Goal: Download file/media

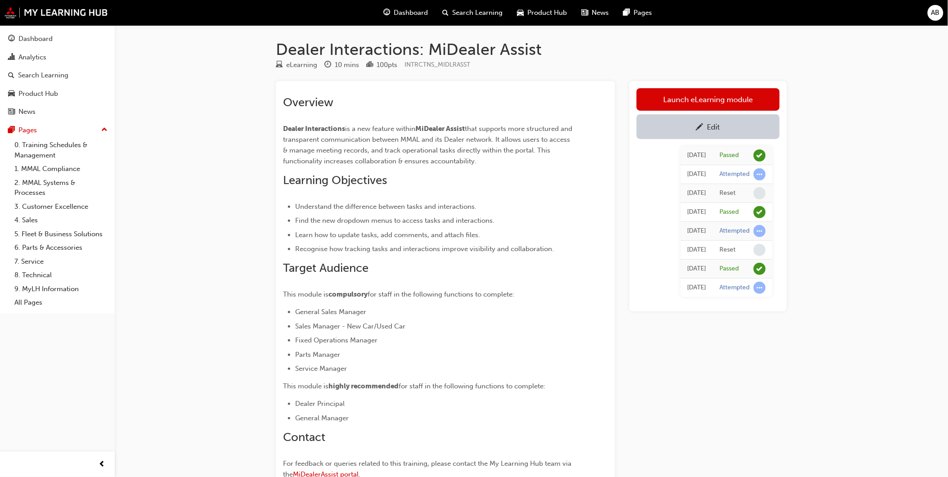
click at [772, 442] on div "Launch eLearning module Edit [DATE] Passed [DATE] Attempted [DATE] Reset [DATE]…" at bounding box center [709, 299] width 158 height 437
click at [74, 87] on link "Product Hub" at bounding box center [58, 94] width 108 height 17
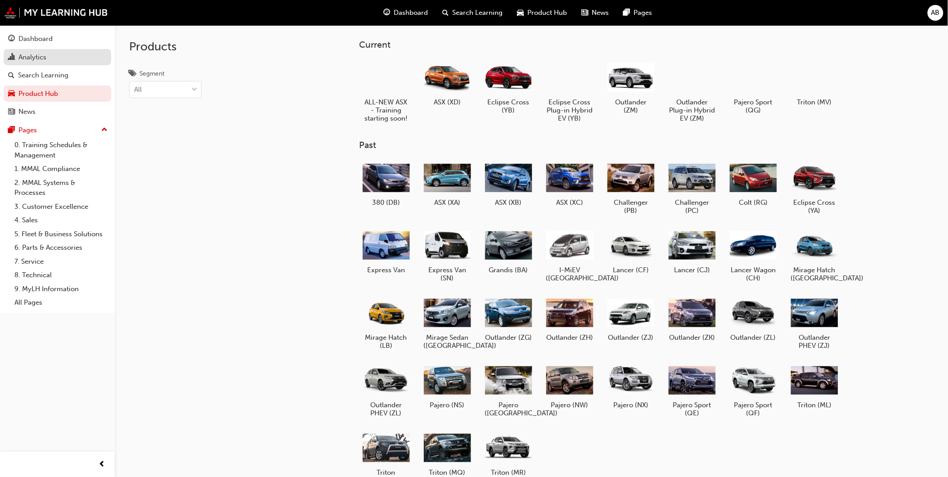
click at [72, 50] on link "Analytics" at bounding box center [58, 57] width 108 height 17
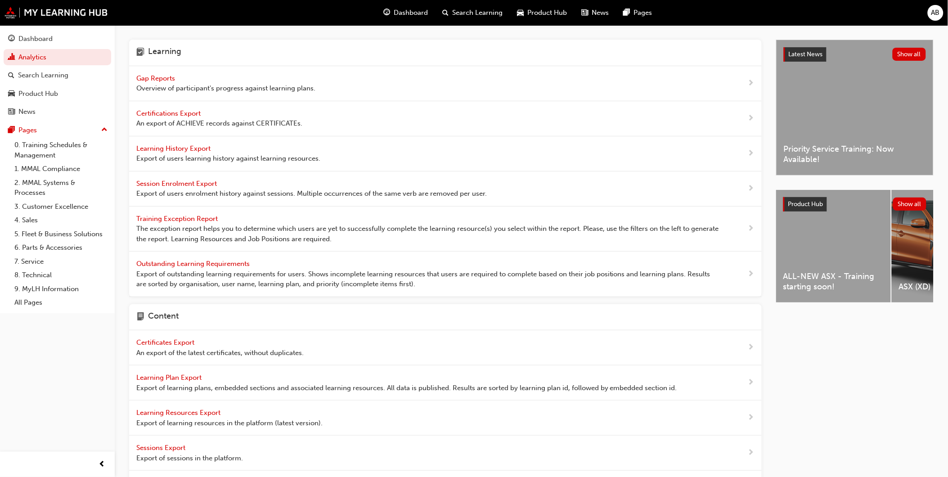
click at [170, 146] on span "Learning History Export" at bounding box center [174, 148] width 76 height 8
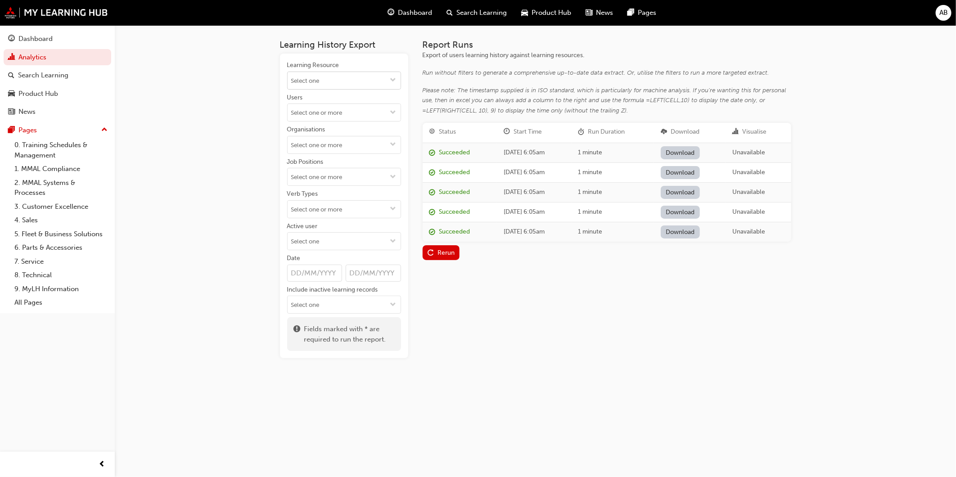
click at [350, 72] on input "Learning Resource" at bounding box center [344, 80] width 113 height 17
click at [393, 83] on span "down-icon" at bounding box center [393, 81] width 6 height 8
click at [349, 78] on input "Learning Resource No results, type at least 1 character of title or code" at bounding box center [344, 80] width 113 height 17
type input "dealer in"
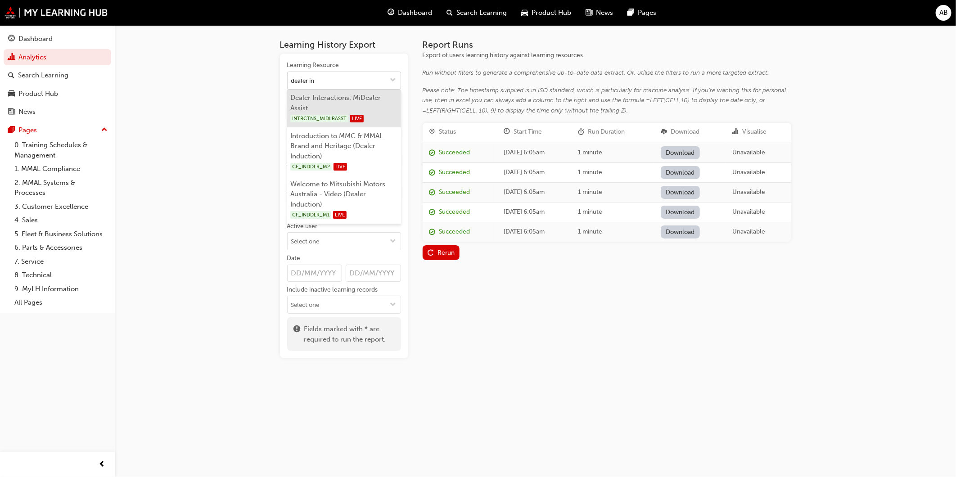
drag, startPoint x: 350, startPoint y: 102, endPoint x: 357, endPoint y: 100, distance: 6.9
click at [351, 102] on li "Dealer Interactions: MiDealer Assist INTRCTNS_MIDLRASST LIVE" at bounding box center [344, 109] width 114 height 38
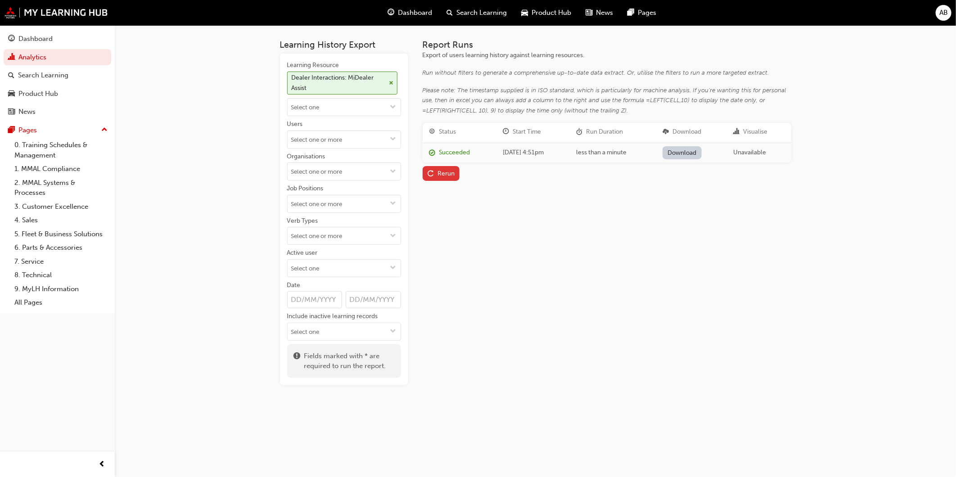
click at [448, 171] on div "Rerun" at bounding box center [446, 174] width 17 height 8
click at [702, 149] on link "Download" at bounding box center [682, 152] width 39 height 13
